Goal: Task Accomplishment & Management: Manage account settings

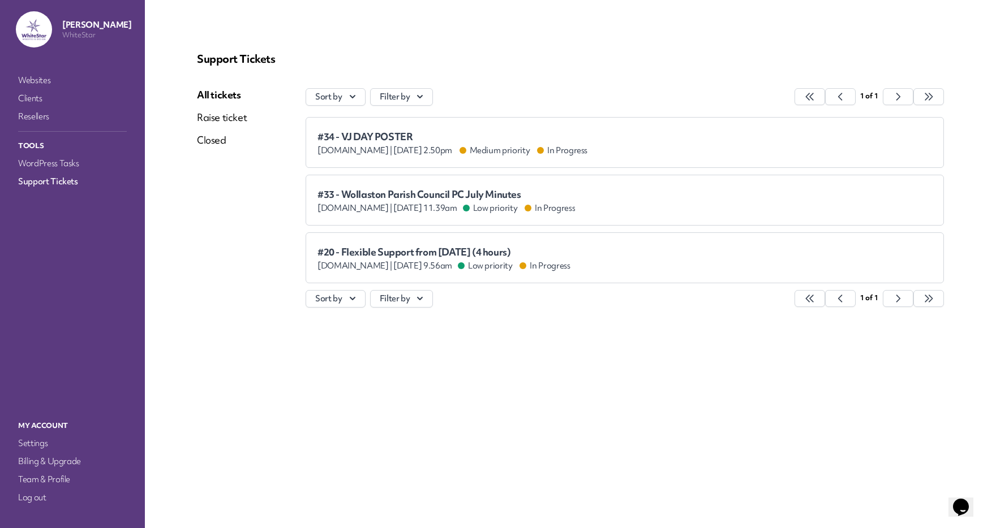
click at [222, 92] on link "All tickets" at bounding box center [222, 95] width 50 height 14
click at [376, 203] on span "[DOMAIN_NAME] |" at bounding box center [354, 208] width 75 height 11
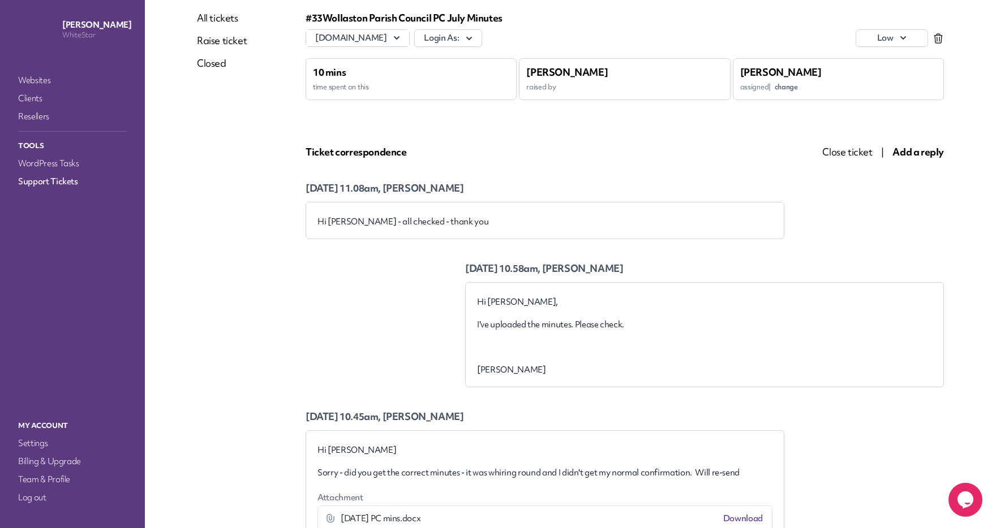
scroll to position [77, 0]
click at [834, 150] on span "Close ticket" at bounding box center [847, 151] width 50 height 13
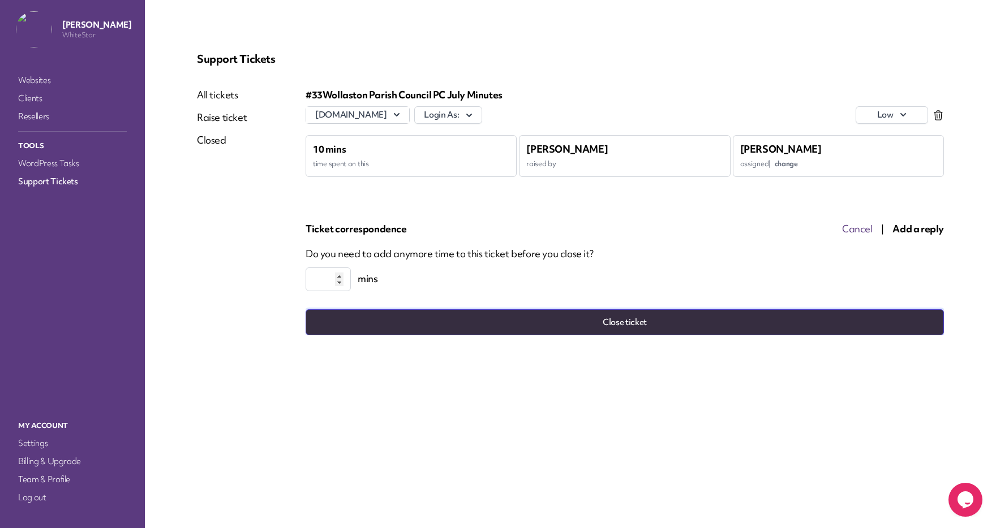
click at [615, 321] on button "Close ticket" at bounding box center [624, 322] width 638 height 26
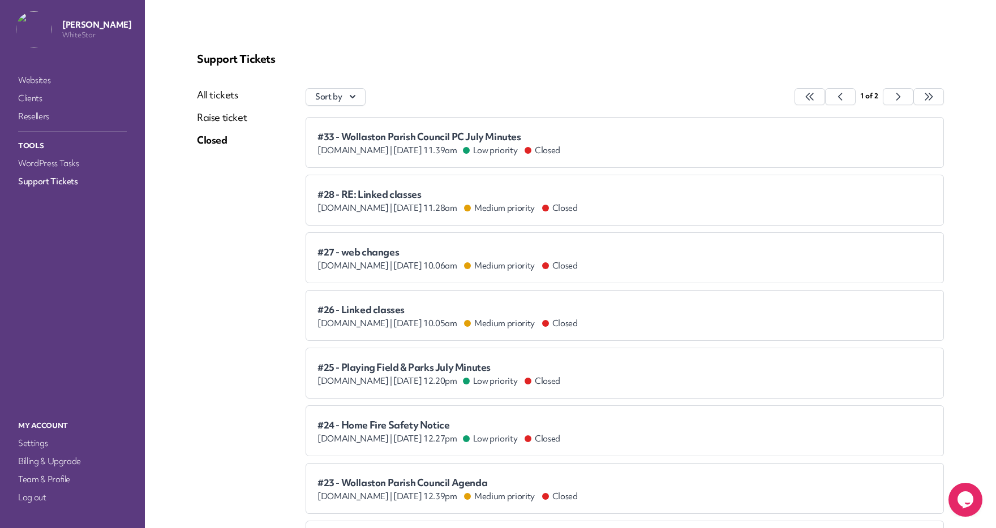
click at [213, 88] on link "All tickets" at bounding box center [222, 95] width 50 height 14
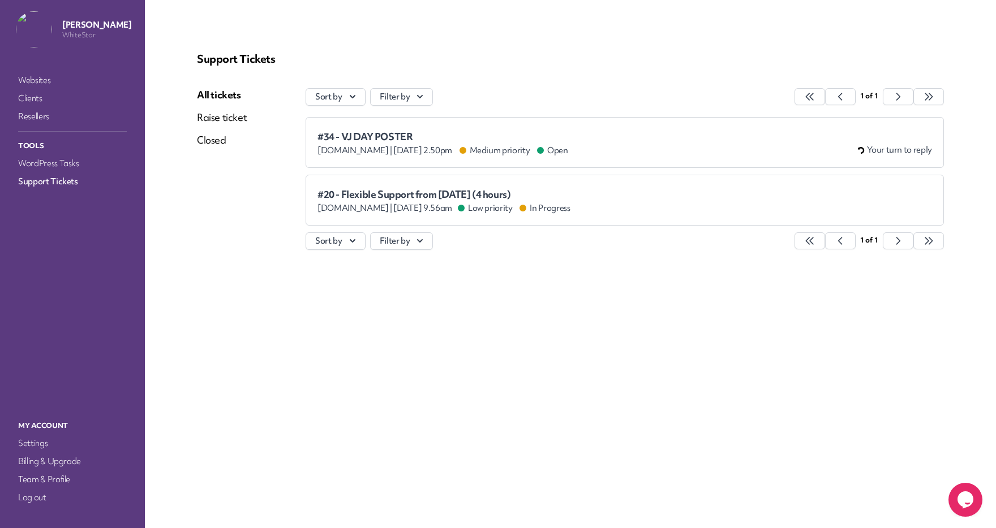
click at [462, 139] on span "#34 - VJ DAY POSTER" at bounding box center [442, 136] width 251 height 11
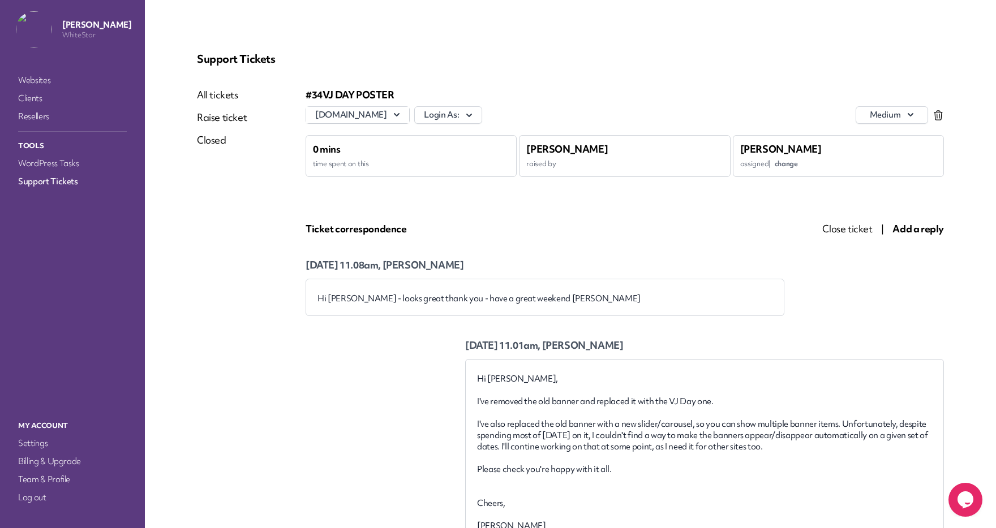
click at [842, 226] on span "Close ticket" at bounding box center [847, 228] width 50 height 13
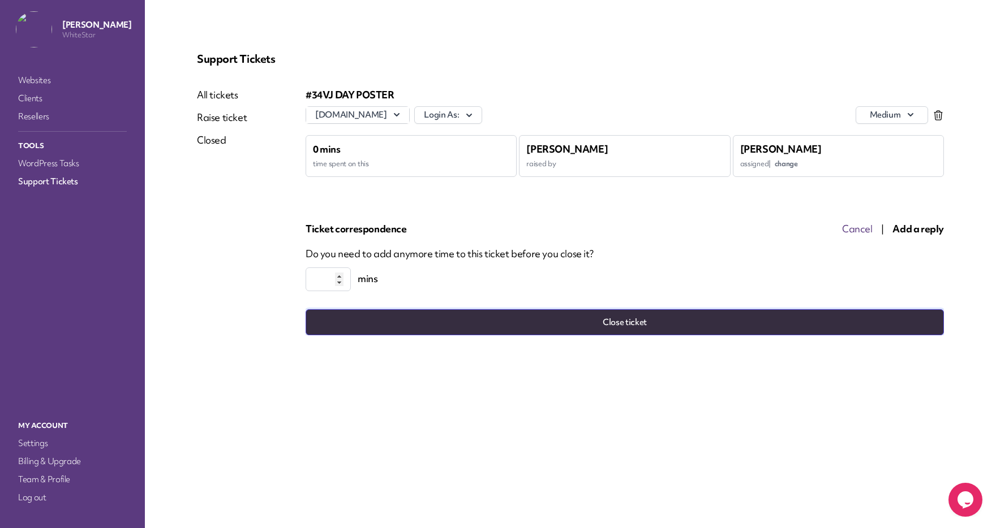
click at [651, 325] on button "Close ticket" at bounding box center [624, 322] width 638 height 26
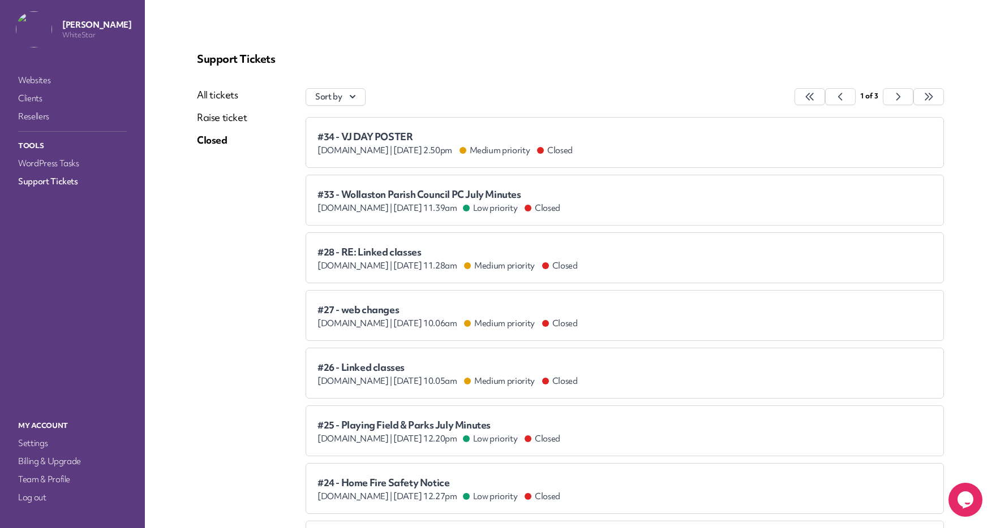
click at [220, 92] on link "All tickets" at bounding box center [222, 95] width 50 height 14
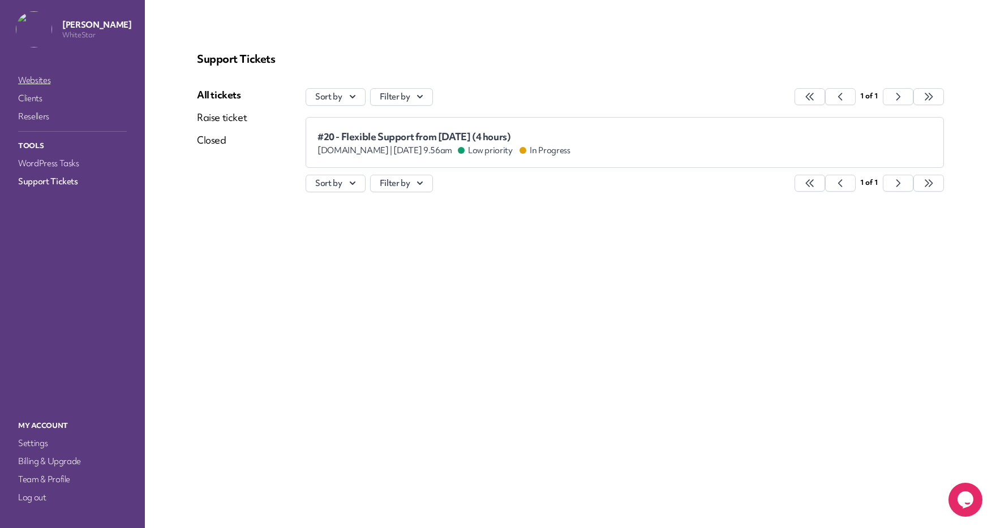
click at [47, 80] on link "Websites" at bounding box center [72, 80] width 113 height 16
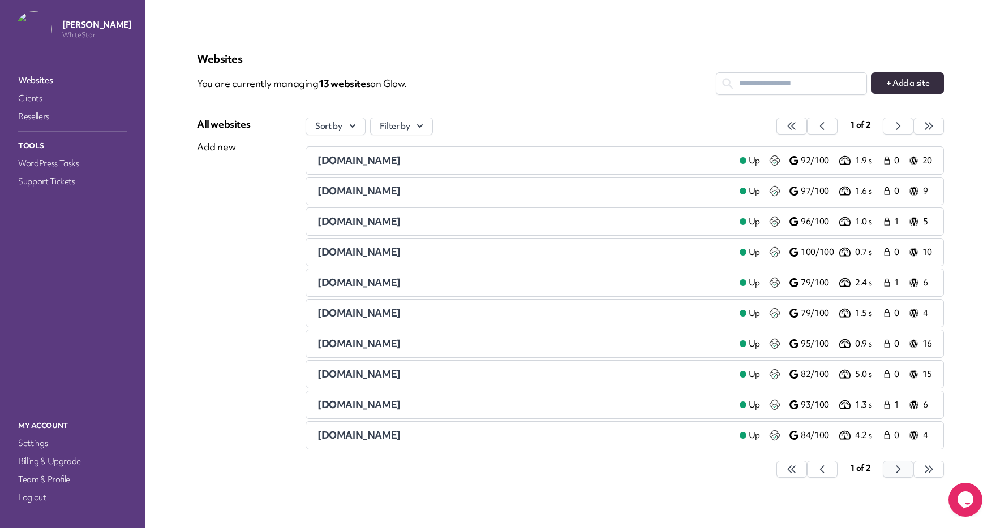
click at [807, 470] on button "button" at bounding box center [791, 469] width 31 height 17
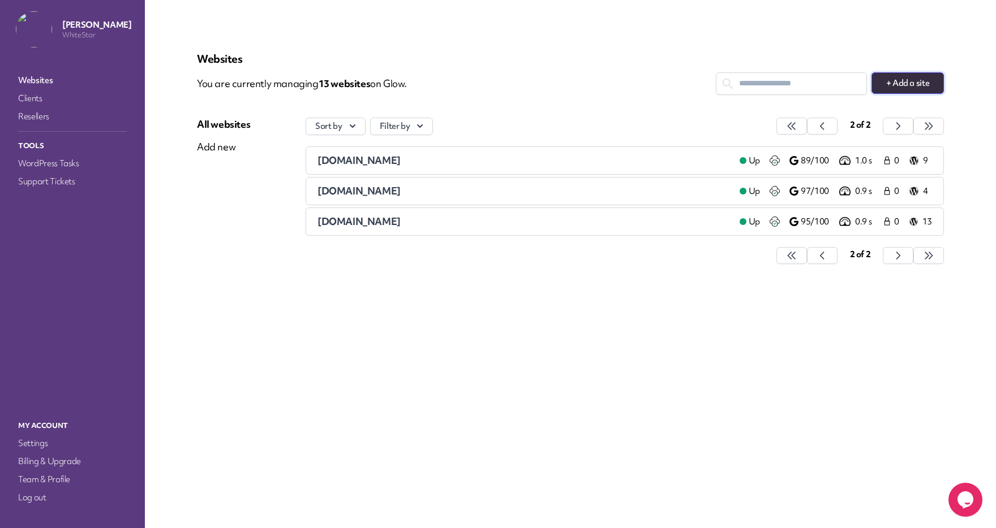
click at [905, 91] on button "+ Add a site" at bounding box center [907, 82] width 72 height 21
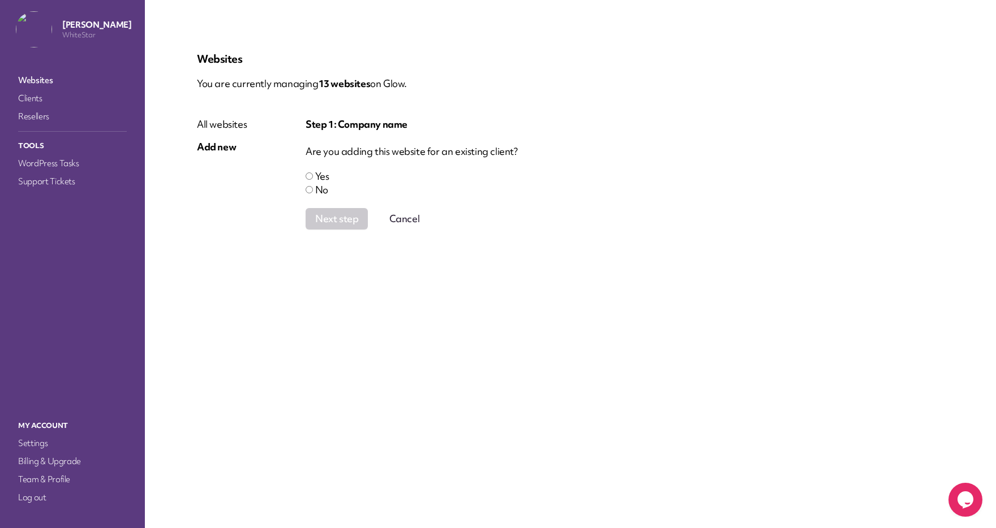
click at [315, 192] on label "No" at bounding box center [321, 189] width 13 height 13
click at [301, 192] on div "All websites Add new" at bounding box center [251, 185] width 109 height 135
click at [316, 192] on label "No" at bounding box center [321, 189] width 13 height 13
click at [338, 246] on input "company" at bounding box center [624, 243] width 638 height 21
paste input "**********"
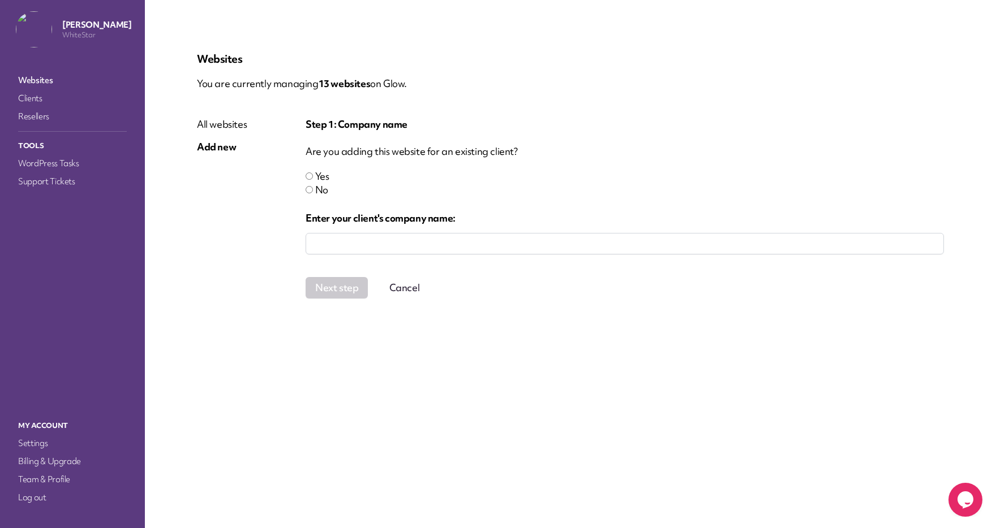
type input "**********"
click at [342, 292] on button "Next step" at bounding box center [341, 287] width 72 height 21
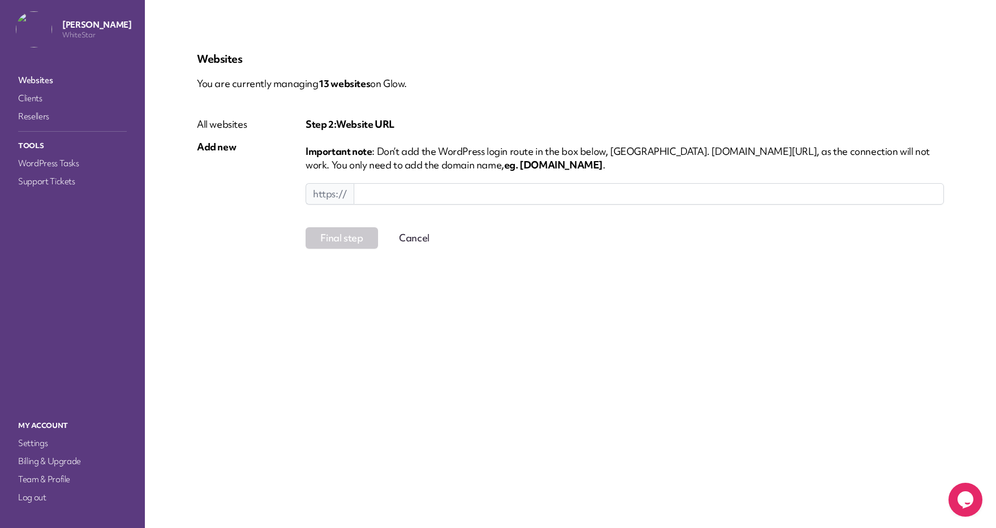
click at [366, 188] on input at bounding box center [649, 193] width 590 height 21
paste input "**********"
drag, startPoint x: 394, startPoint y: 195, endPoint x: 349, endPoint y: 195, distance: 45.3
click at [349, 195] on div "**********" at bounding box center [624, 193] width 638 height 21
click at [347, 279] on div "**********" at bounding box center [570, 161] width 774 height 247
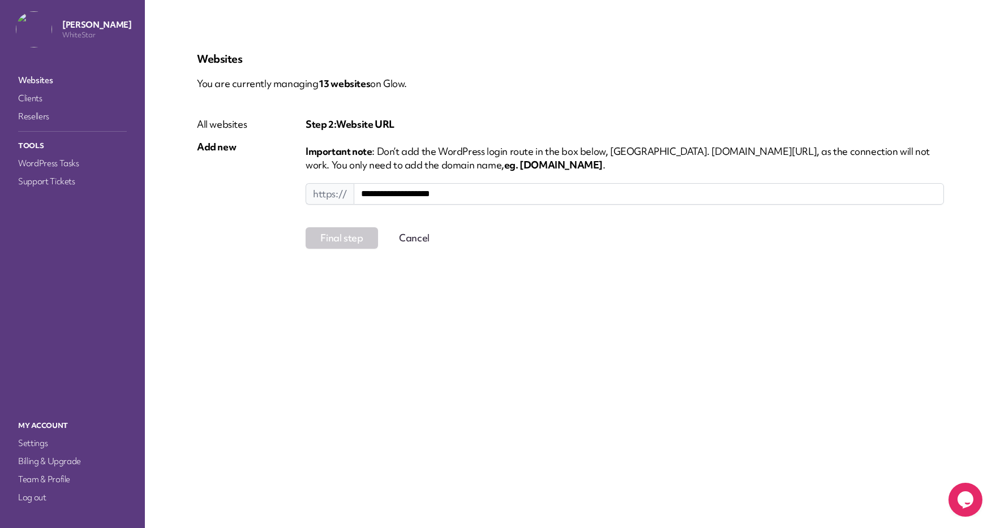
click at [455, 198] on input "**********" at bounding box center [649, 193] width 590 height 21
type input "**********"
click at [326, 240] on button "Final step" at bounding box center [341, 237] width 72 height 21
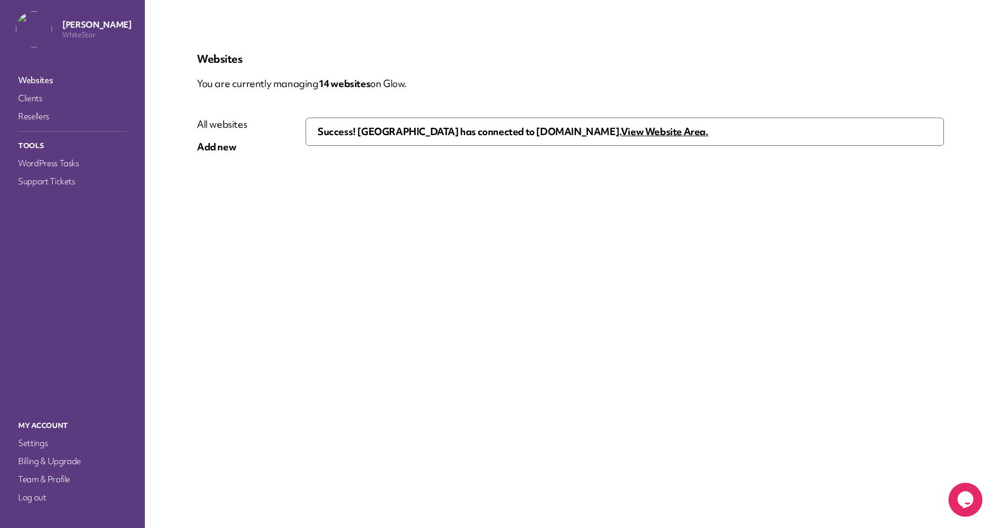
click at [621, 132] on u "View Website Area." at bounding box center [665, 131] width 88 height 13
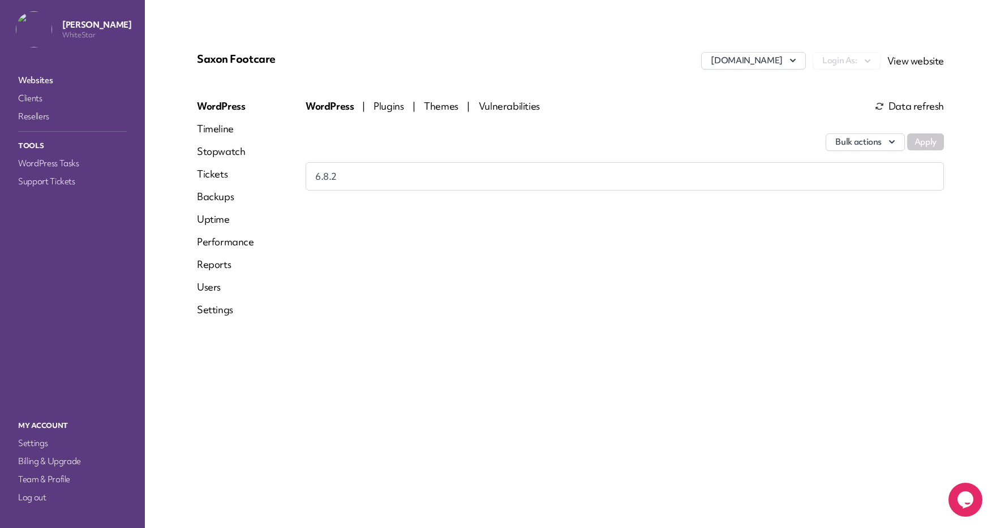
click at [390, 111] on div "Bulk actions Apply" at bounding box center [624, 136] width 638 height 51
click at [390, 106] on span "Plugins" at bounding box center [389, 106] width 32 height 13
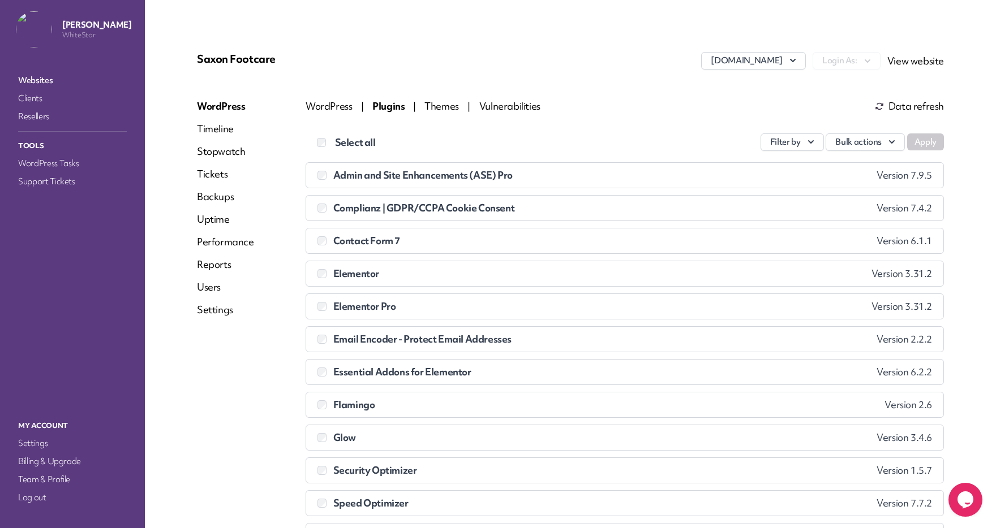
click at [406, 38] on div "Saxon Footcare saxonfootcare.co.uk Login As: View website WordPress Timeline St…" at bounding box center [570, 314] width 774 height 553
click at [220, 219] on link "Uptime" at bounding box center [225, 220] width 57 height 14
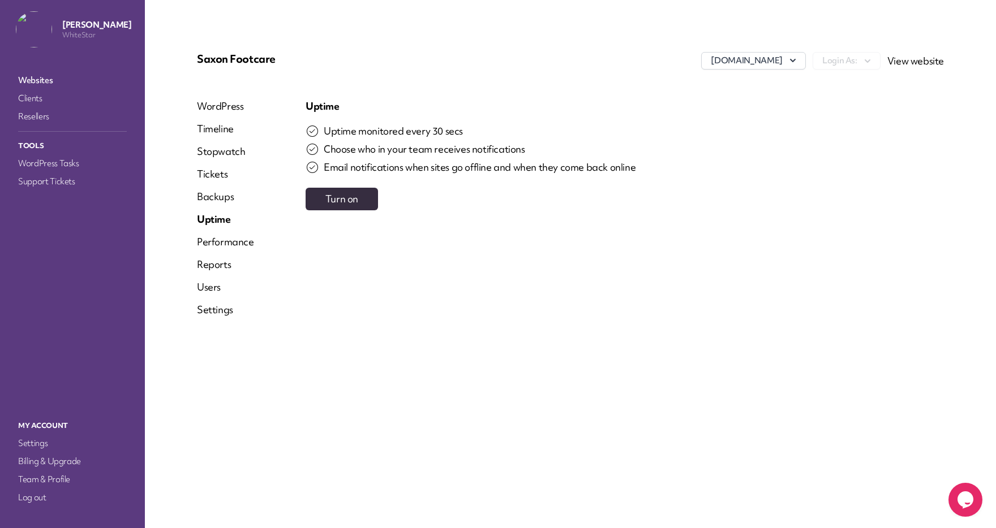
click at [334, 195] on span "Turn on" at bounding box center [341, 198] width 33 height 13
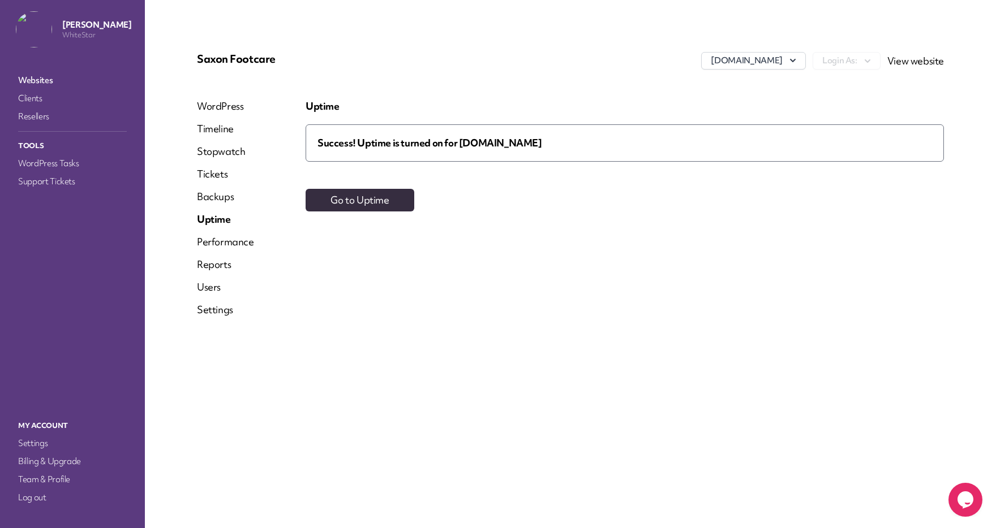
click at [226, 243] on link "Performance" at bounding box center [225, 242] width 57 height 14
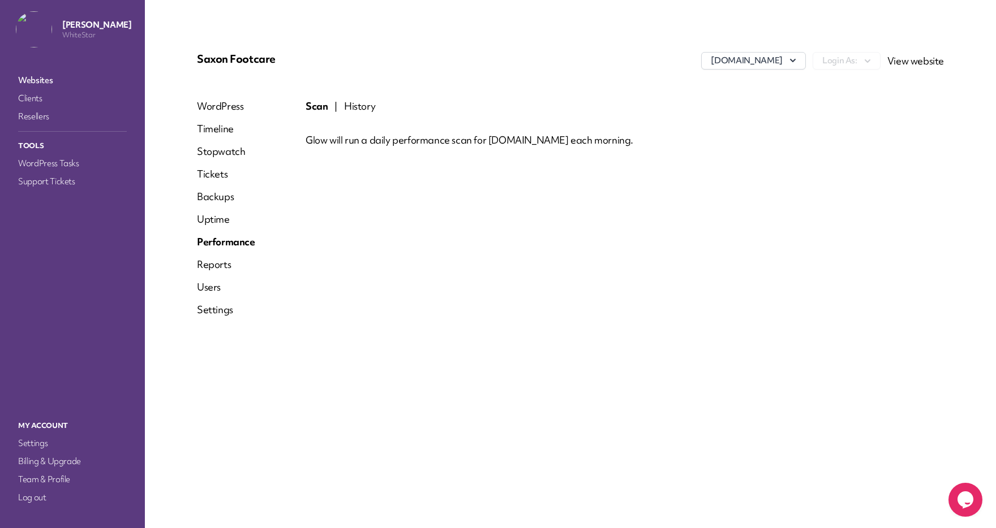
click at [388, 196] on div "Scan | History Glow will run a daily performance scan for saxonfootcare.co.uk e…" at bounding box center [624, 213] width 638 height 226
click at [221, 196] on link "Backups" at bounding box center [226, 197] width 58 height 14
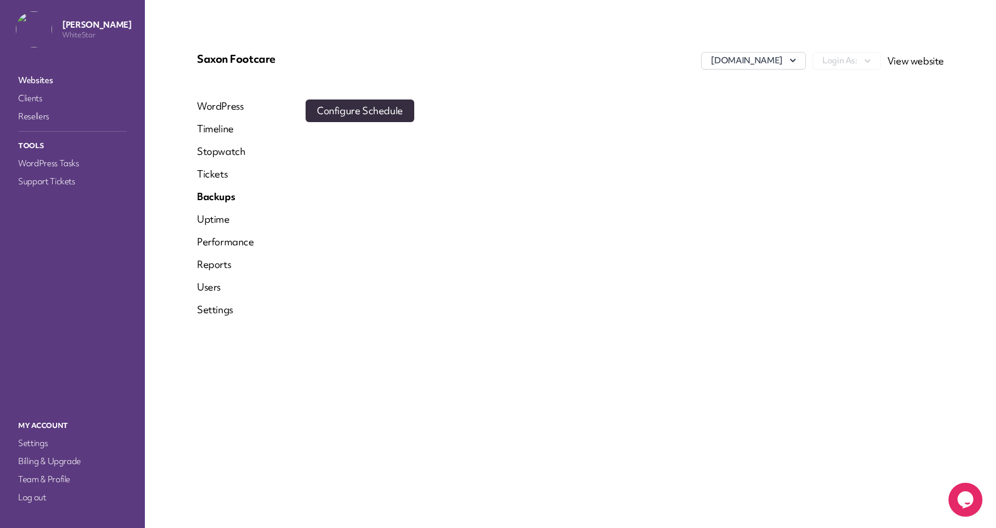
click at [284, 417] on div "Saxon Footcare saxonfootcare.co.uk Login As: View website WordPress Timeline St…" at bounding box center [570, 264] width 801 height 474
click at [213, 123] on link "Timeline" at bounding box center [225, 129] width 57 height 14
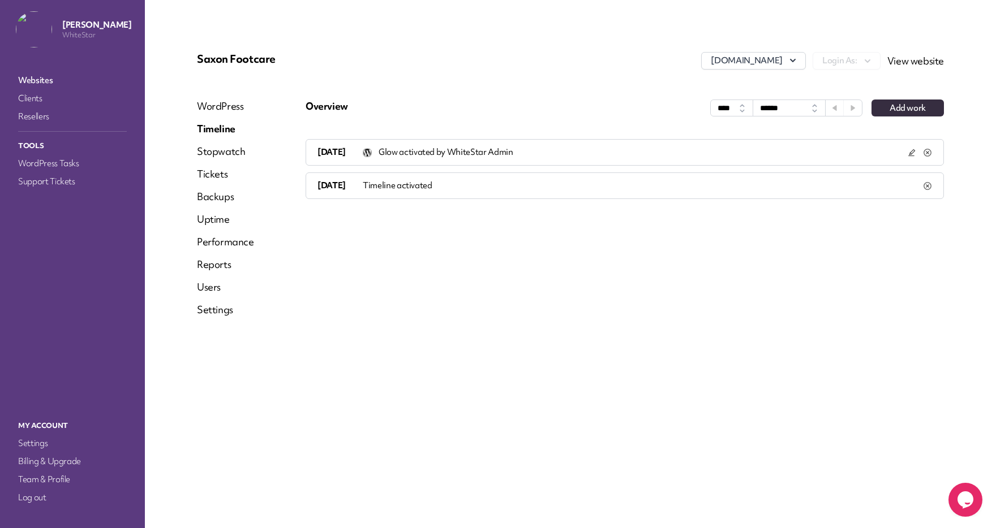
click at [211, 149] on link "Stopwatch" at bounding box center [225, 152] width 57 height 14
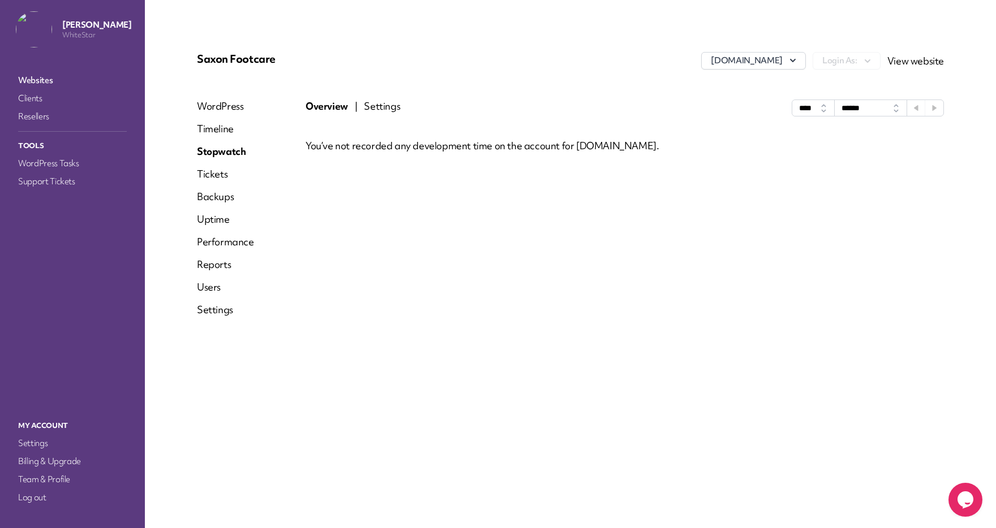
click at [212, 171] on link "Tickets" at bounding box center [225, 174] width 57 height 14
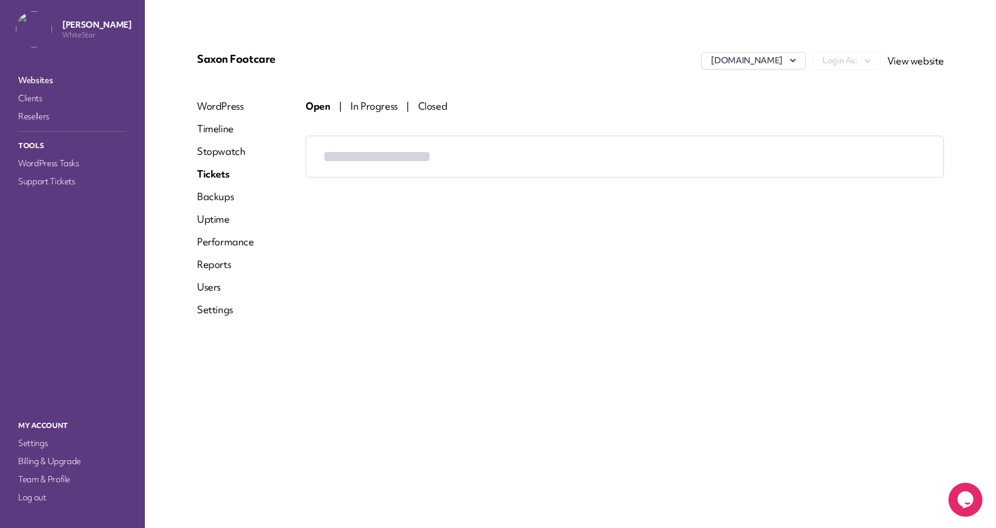
click at [209, 198] on link "Backups" at bounding box center [225, 197] width 57 height 14
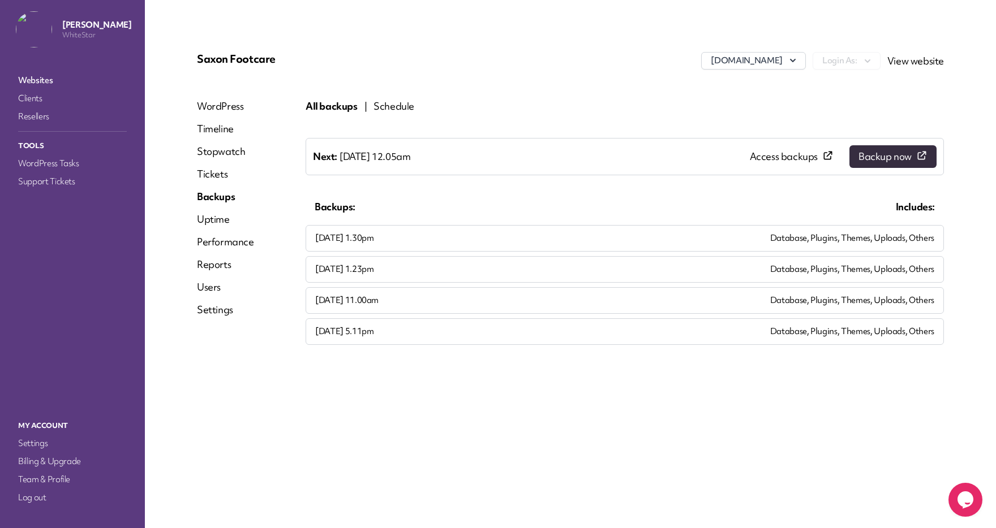
click at [209, 242] on link "Performance" at bounding box center [225, 242] width 57 height 14
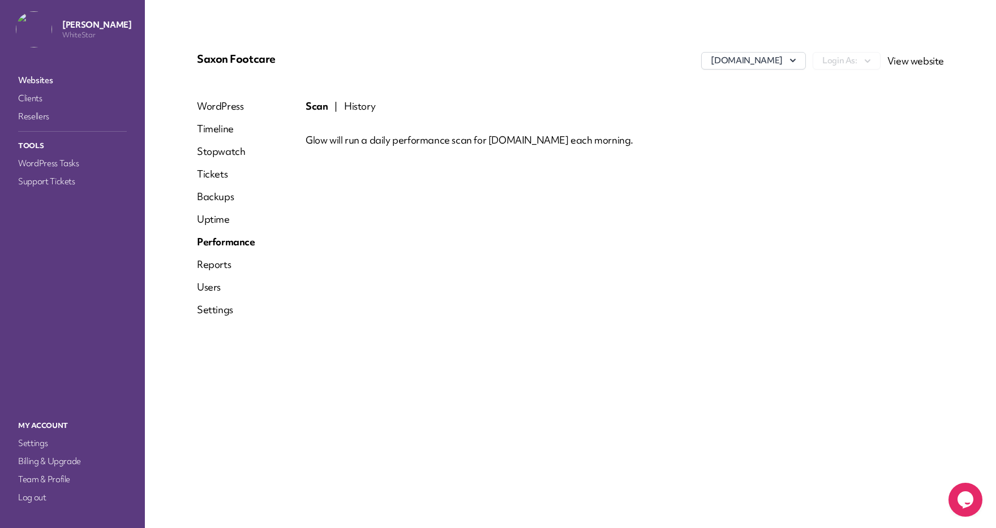
click at [209, 226] on div "WordPress Timeline Stopwatch Tickets Backups Uptime Performance Reports Users S…" at bounding box center [226, 213] width 58 height 226
click at [209, 219] on link "Uptime" at bounding box center [226, 220] width 58 height 14
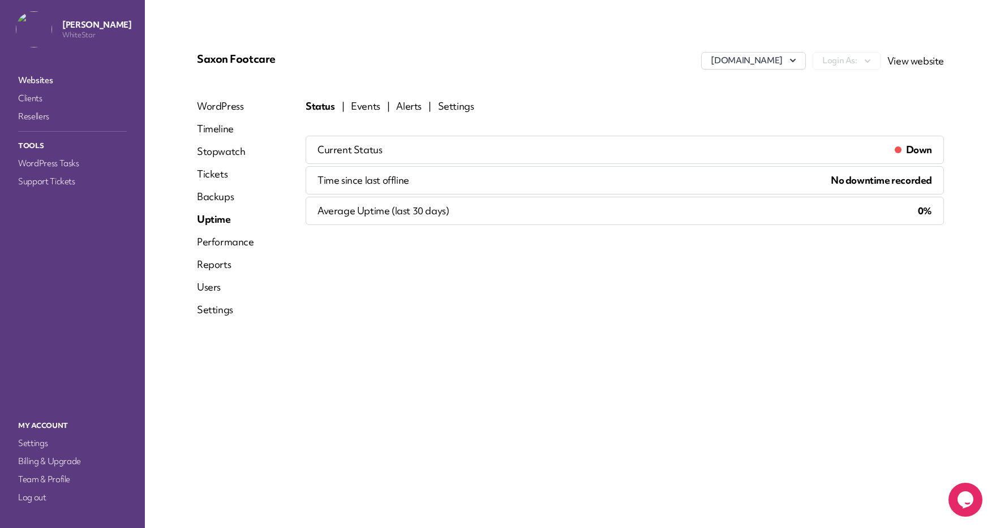
click at [201, 234] on div "WordPress Timeline Stopwatch Tickets Backups Uptime Performance Reports Users S…" at bounding box center [225, 213] width 57 height 226
click at [216, 237] on link "Performance" at bounding box center [225, 242] width 57 height 14
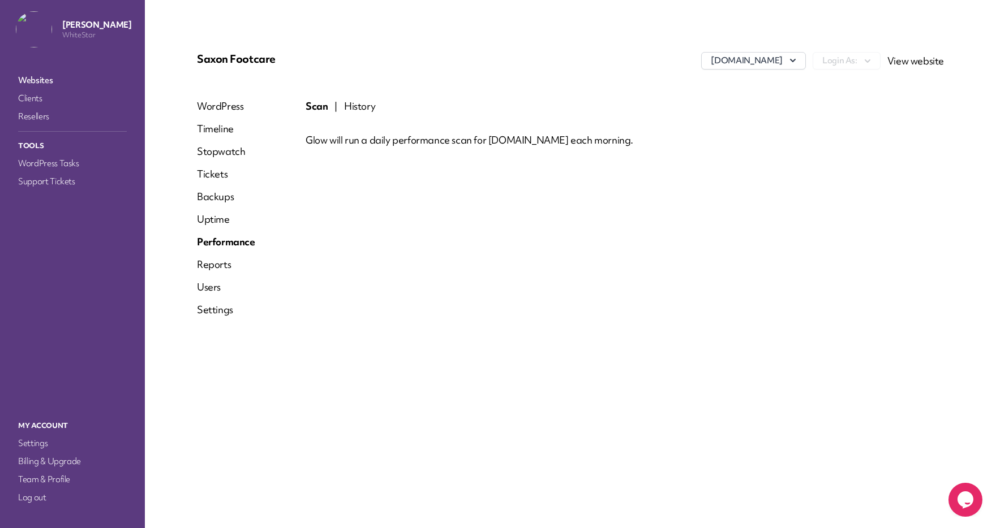
click at [213, 262] on link "Reports" at bounding box center [226, 265] width 58 height 14
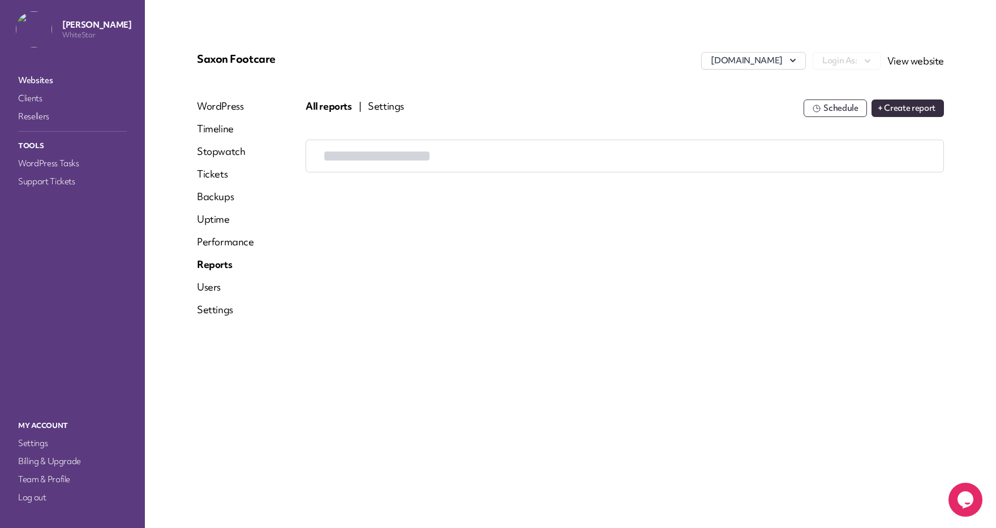
click at [210, 288] on link "Users" at bounding box center [225, 288] width 57 height 14
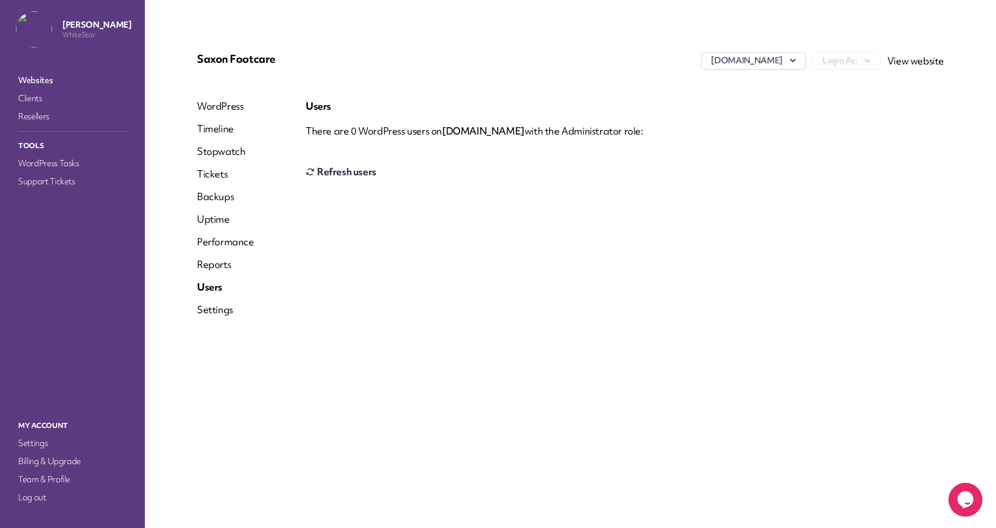
click at [210, 311] on link "Settings" at bounding box center [225, 310] width 57 height 14
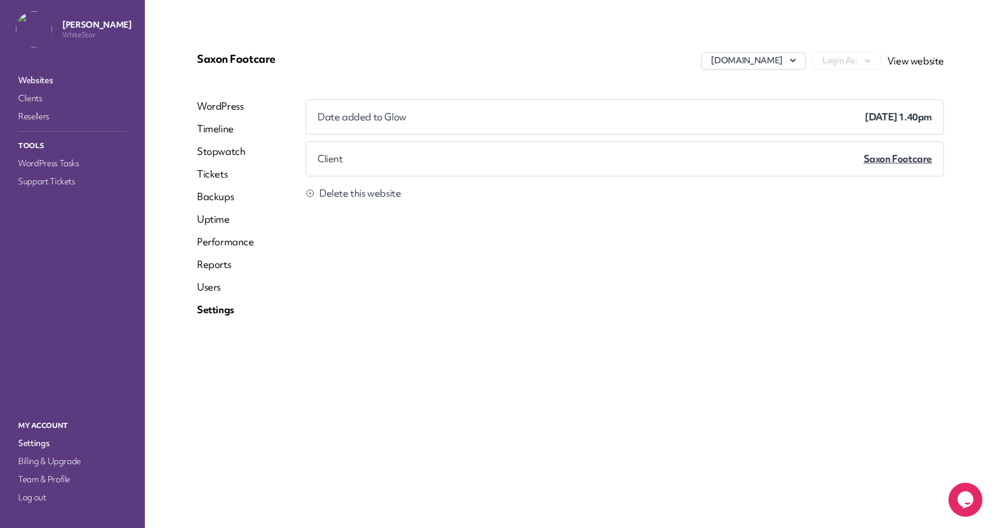
click at [35, 78] on link "Websites" at bounding box center [72, 80] width 113 height 16
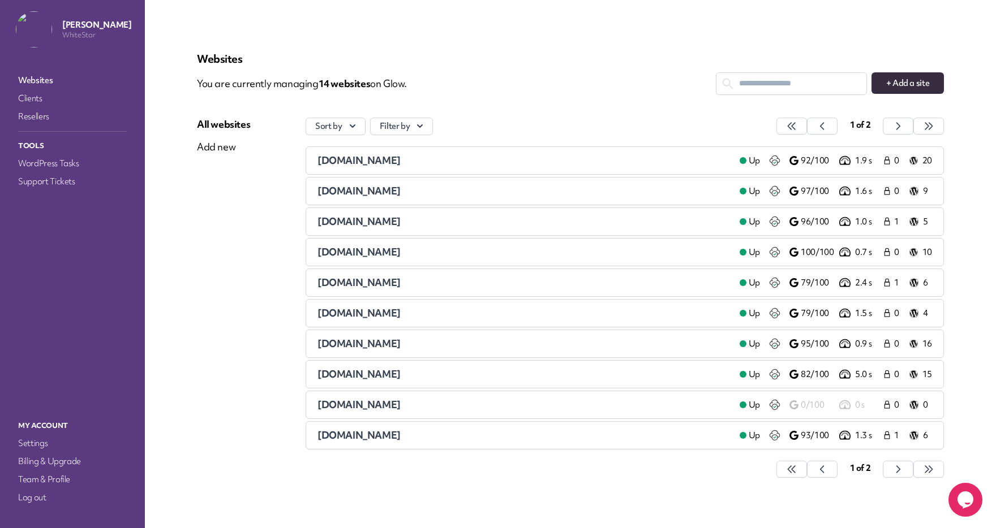
click at [368, 30] on div "Websites You are currently managing 14 website s on Glow. + Add a site All webs…" at bounding box center [570, 271] width 801 height 488
click at [49, 81] on link "Websites" at bounding box center [72, 80] width 113 height 16
click at [48, 165] on link "WordPress Tasks" at bounding box center [72, 164] width 113 height 16
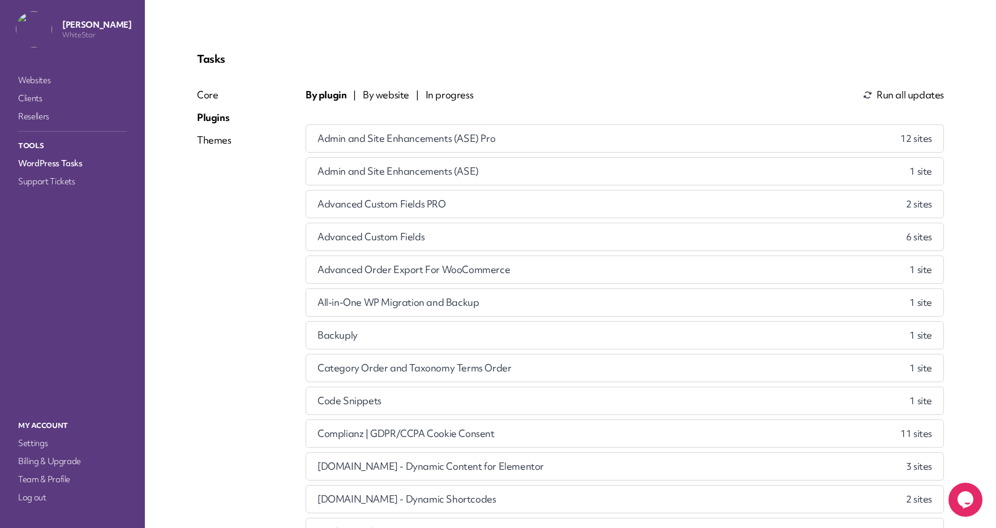
click at [391, 95] on span "By website" at bounding box center [386, 95] width 46 height 14
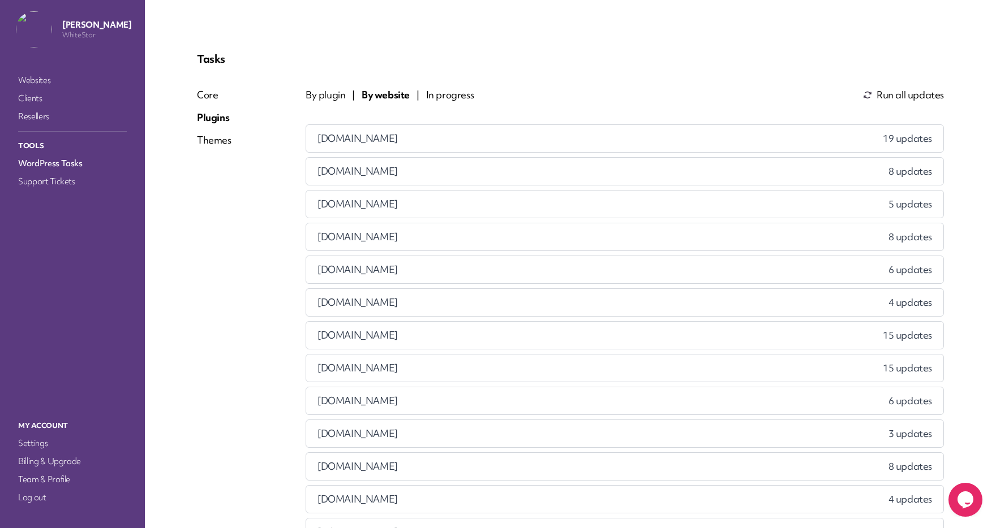
click at [393, 174] on span "azscears.management" at bounding box center [357, 172] width 80 height 14
